Goal: Task Accomplishment & Management: Use online tool/utility

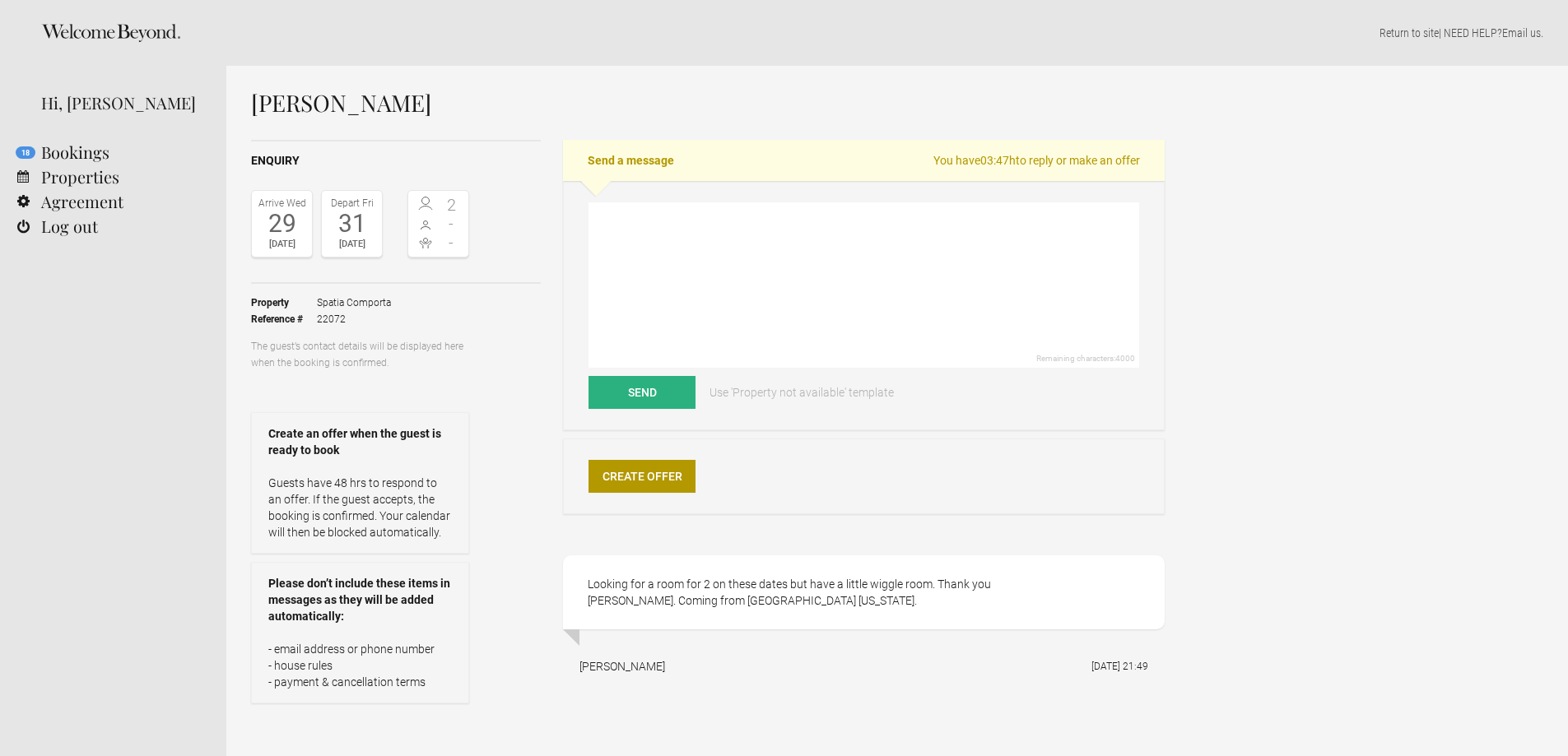
click at [1342, 414] on div "Nanette Jaconetty Enquiry Arrive Wed 29 Oct 2025 Depart Fri 31 Oct 2025 2 - - T…" at bounding box center [897, 438] width 1342 height 745
click at [669, 469] on link "Create Offer" at bounding box center [642, 476] width 107 height 33
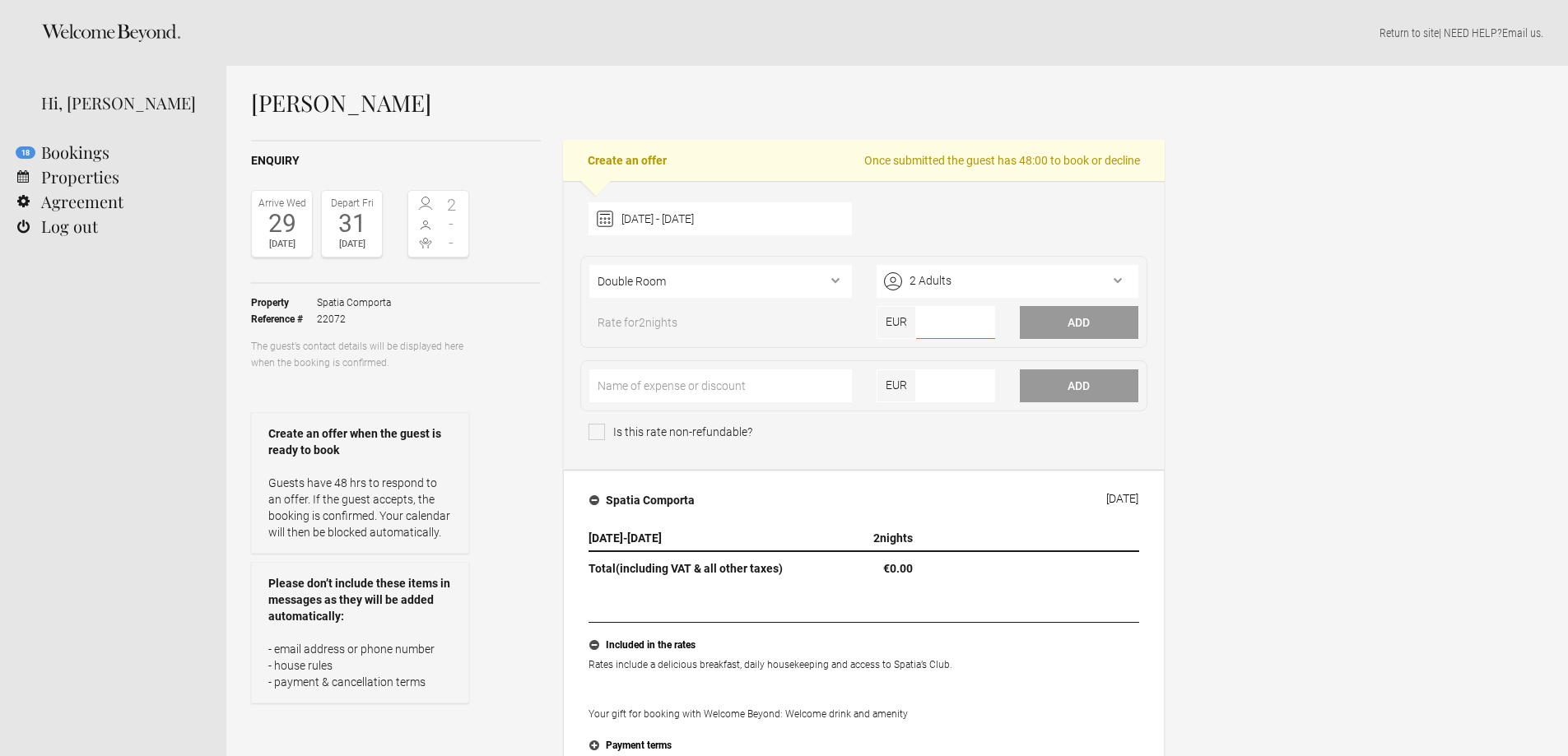
click at [962, 330] on input"] "number" at bounding box center [956, 323] width 79 height 33
type input"] "590"
click at [1052, 324] on button "Add" at bounding box center [1080, 323] width 118 height 33
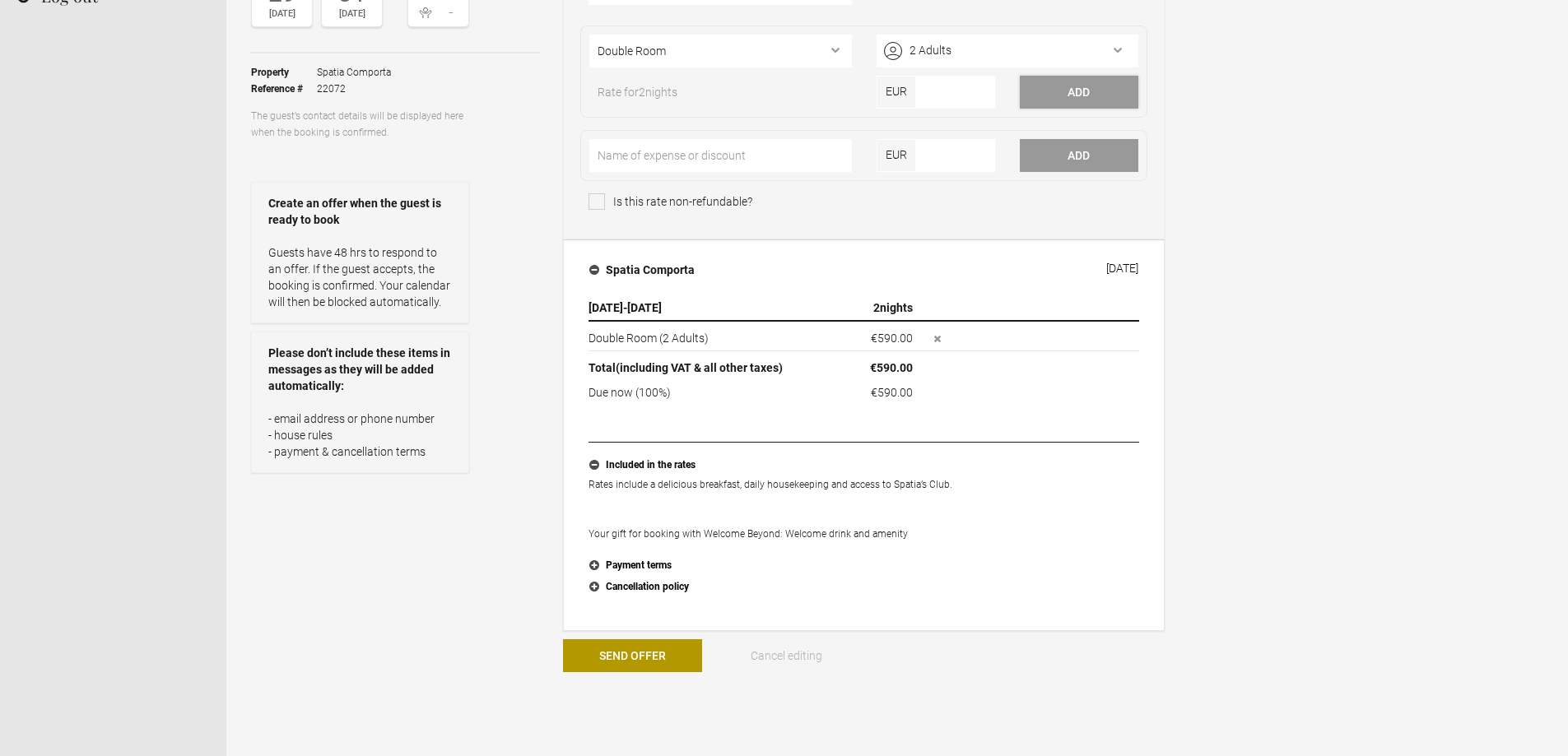
scroll to position [330, 0]
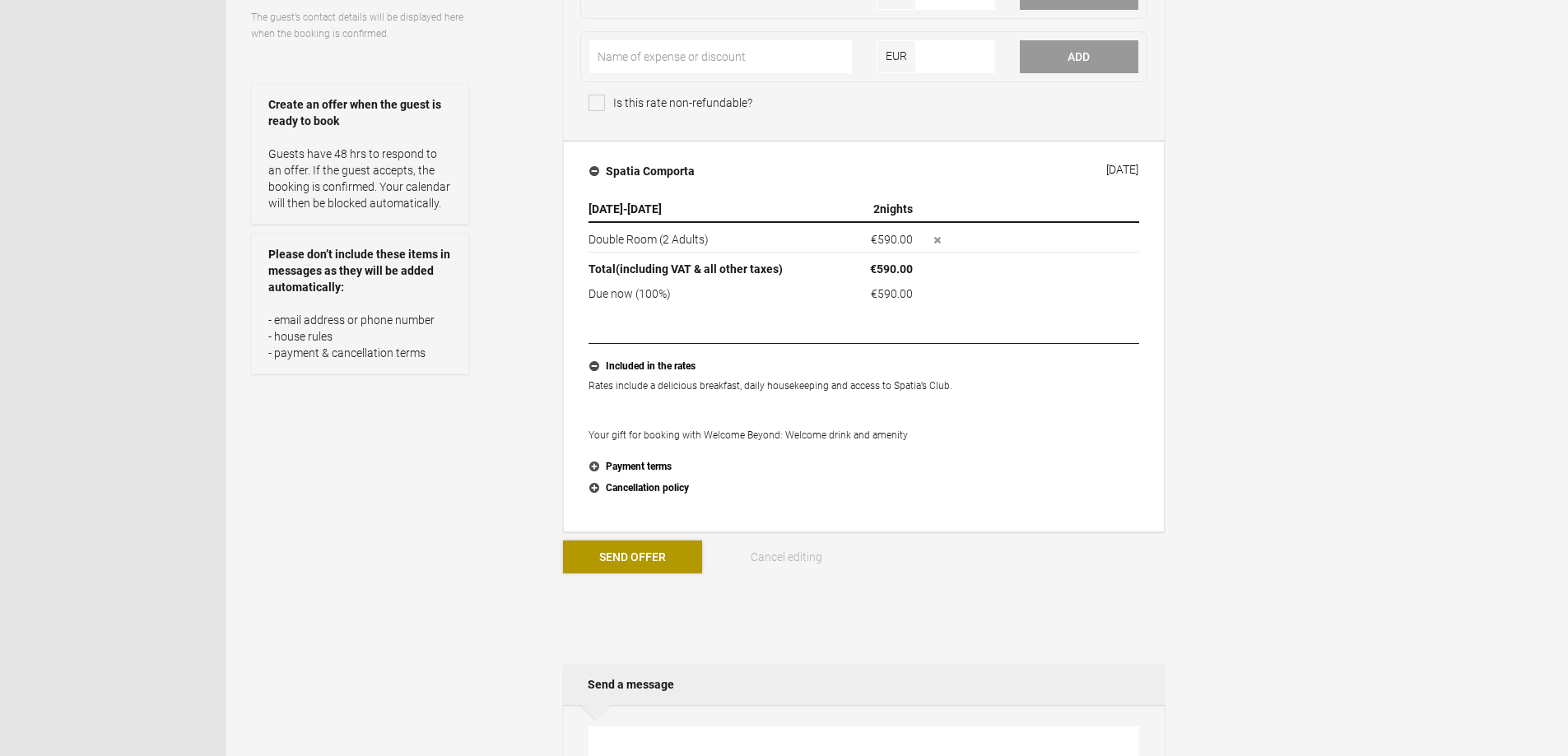
click at [641, 549] on button "Send Offer" at bounding box center [633, 558] width 139 height 33
